Goal: Information Seeking & Learning: Learn about a topic

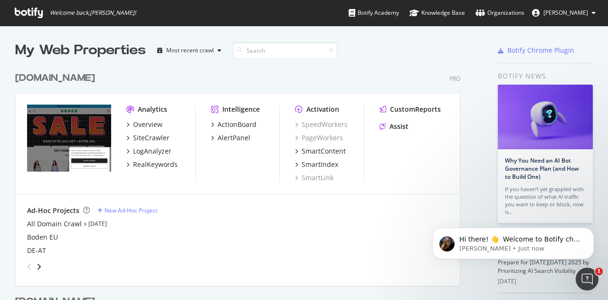
click at [569, 9] on span "[PERSON_NAME]" at bounding box center [565, 13] width 45 height 8
click at [402, 81] on div "www.boden.com Pro" at bounding box center [237, 78] width 445 height 14
click at [339, 152] on div "SmartContent" at bounding box center [324, 150] width 44 height 9
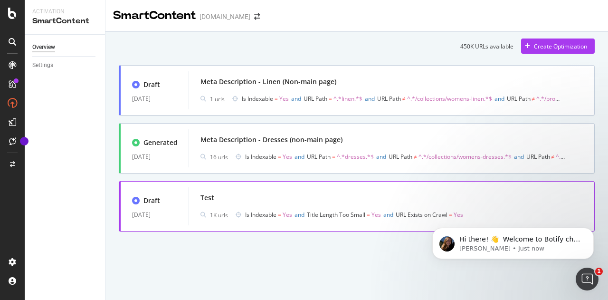
click at [417, 211] on span "URL Exists on Crawl" at bounding box center [422, 214] width 52 height 8
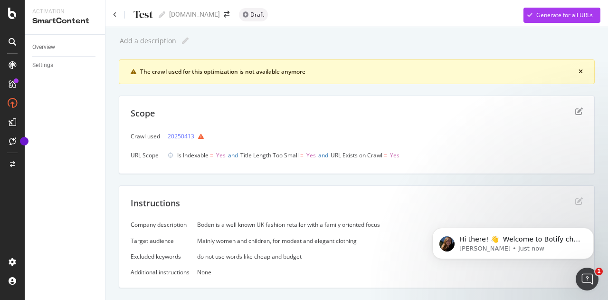
click at [578, 71] on icon "close banner" at bounding box center [580, 72] width 4 height 6
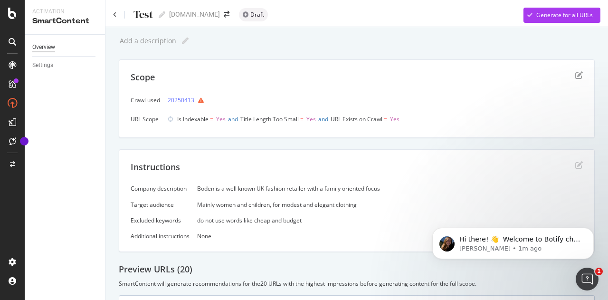
click at [47, 48] on div "Overview" at bounding box center [43, 47] width 23 height 10
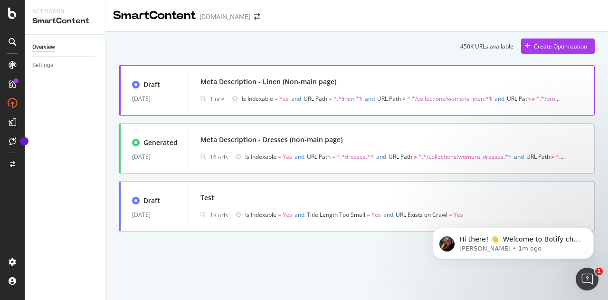
click at [253, 86] on div "Meta Description - Linen (Non-main page)" at bounding box center [268, 81] width 136 height 9
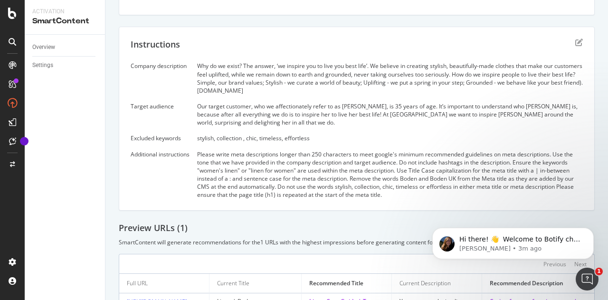
scroll to position [220, 0]
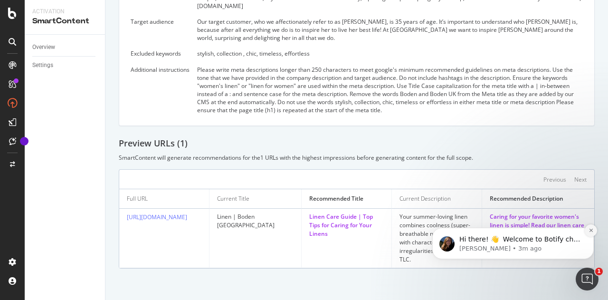
click at [592, 231] on icon "Dismiss notification" at bounding box center [590, 229] width 5 height 5
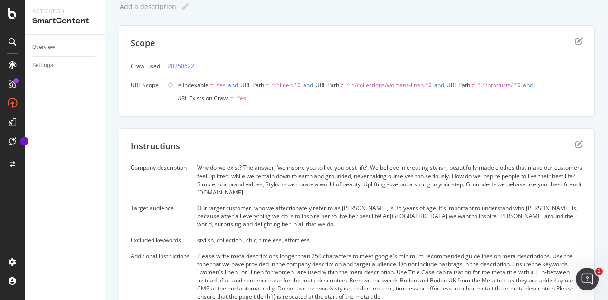
scroll to position [0, 0]
